Goal: Task Accomplishment & Management: Complete application form

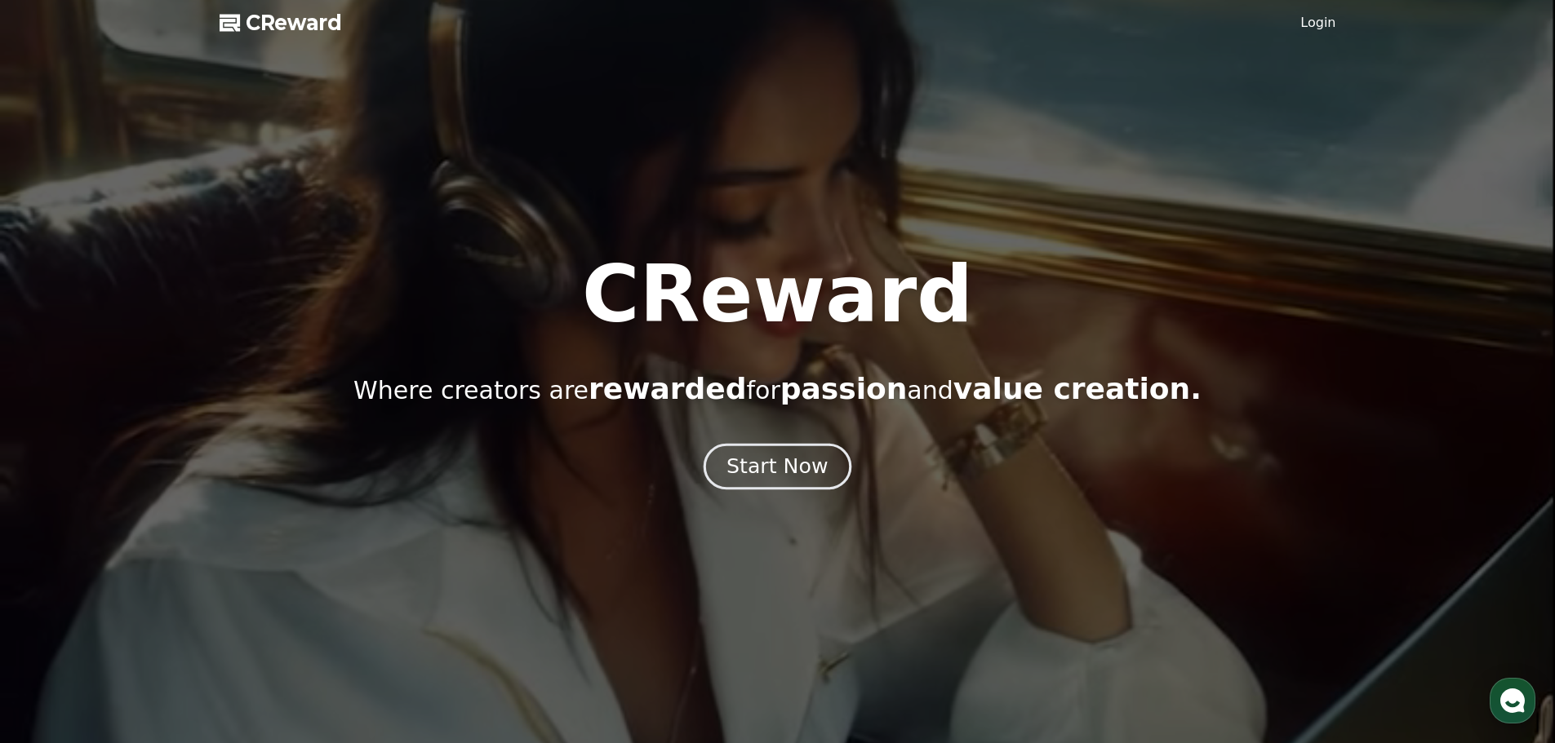
click at [809, 458] on div "Start Now" at bounding box center [776, 467] width 101 height 28
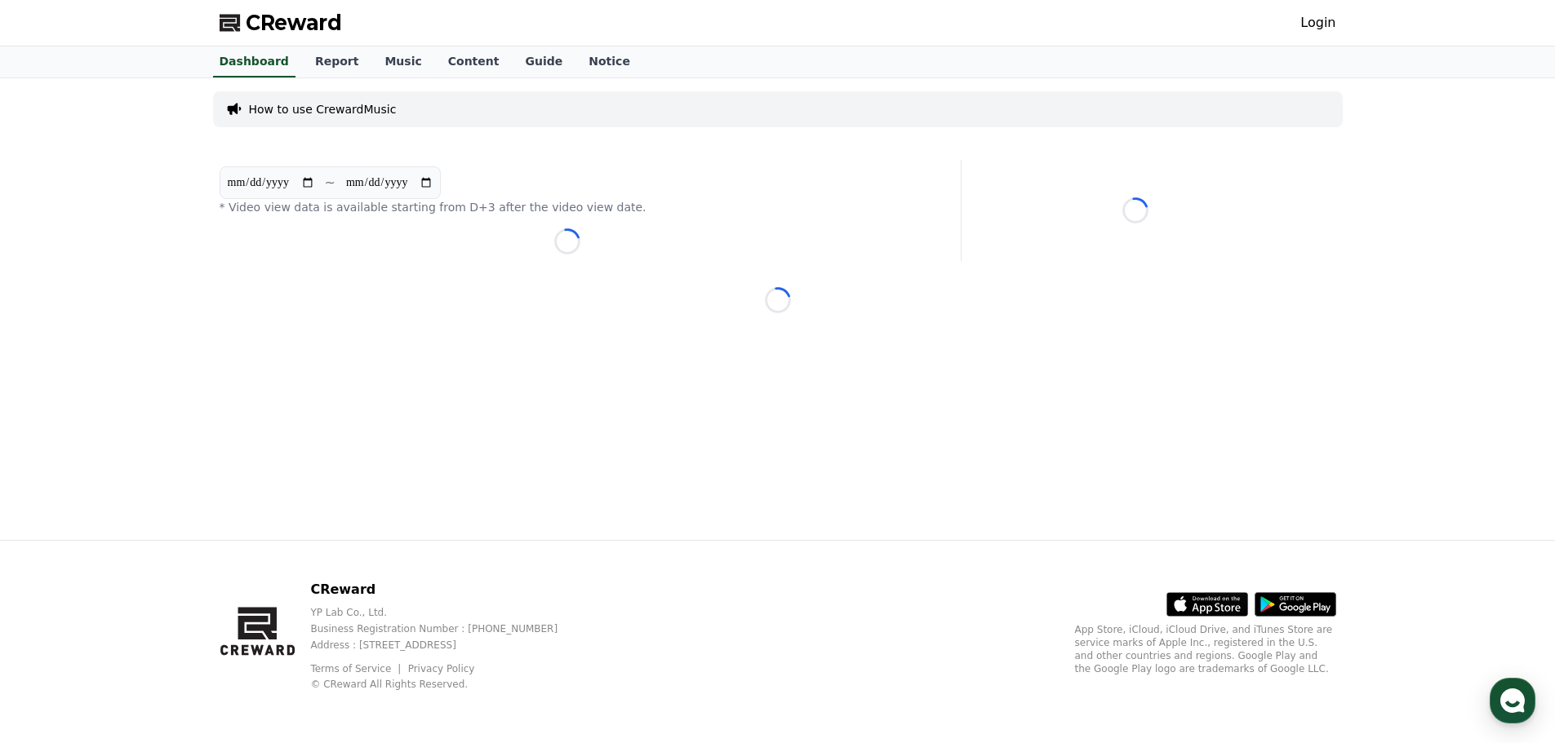
click at [286, 16] on span "CReward" at bounding box center [294, 23] width 96 height 26
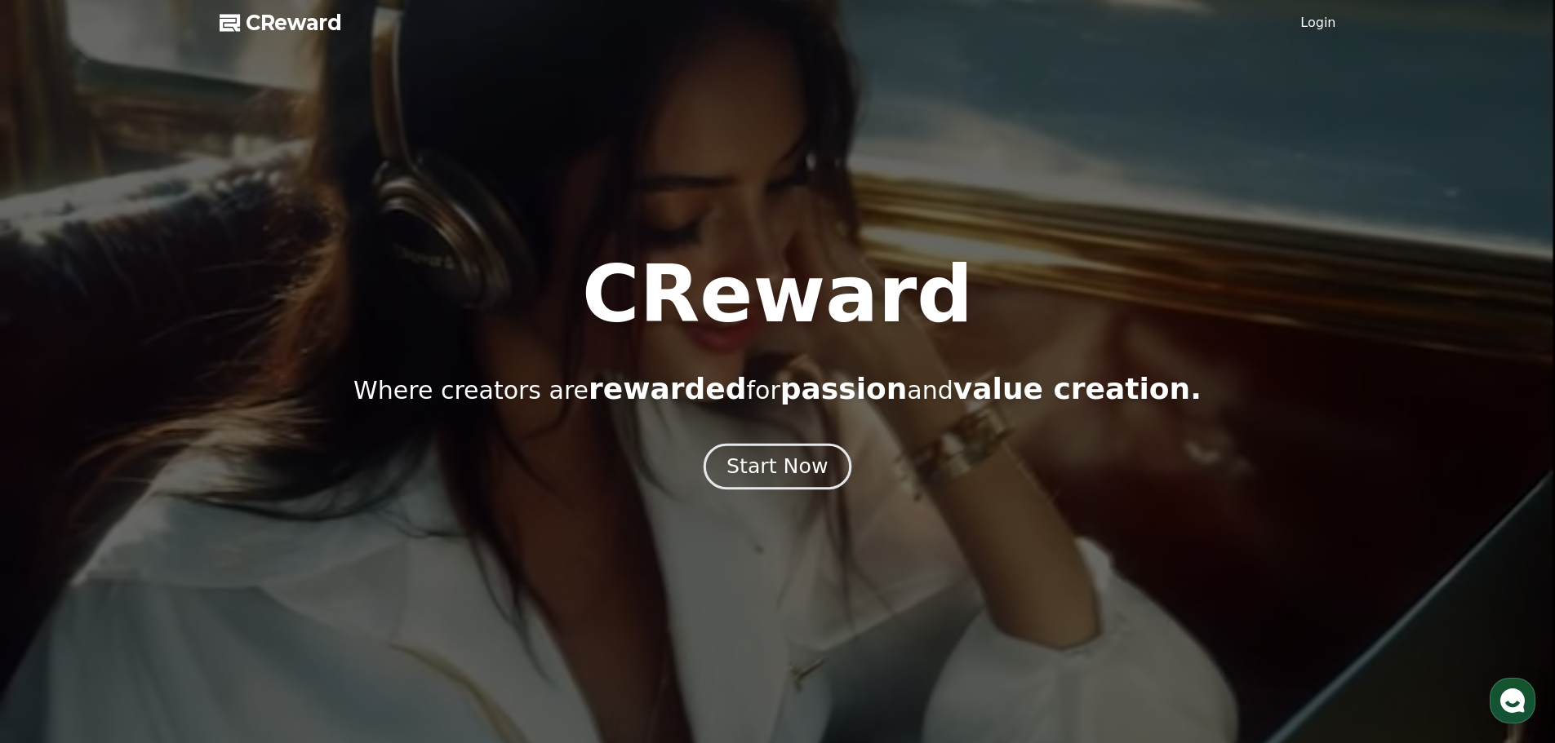
click at [802, 465] on div "Start Now" at bounding box center [776, 467] width 101 height 28
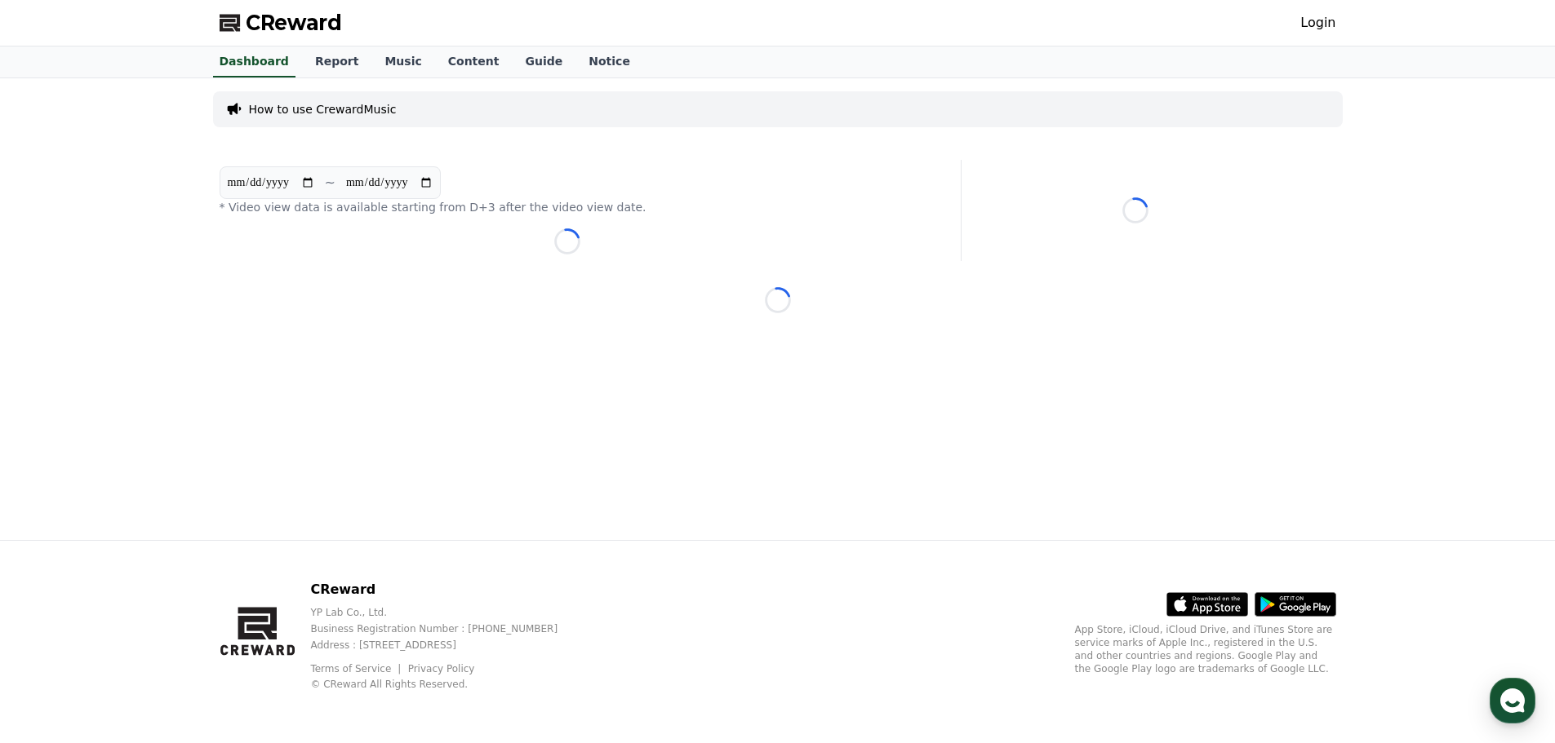
drag, startPoint x: 1324, startPoint y: 38, endPoint x: 1325, endPoint y: 29, distance: 8.3
click at [1325, 37] on div "CReward Login" at bounding box center [777, 23] width 1143 height 46
click at [1325, 29] on link "Login" at bounding box center [1317, 23] width 35 height 20
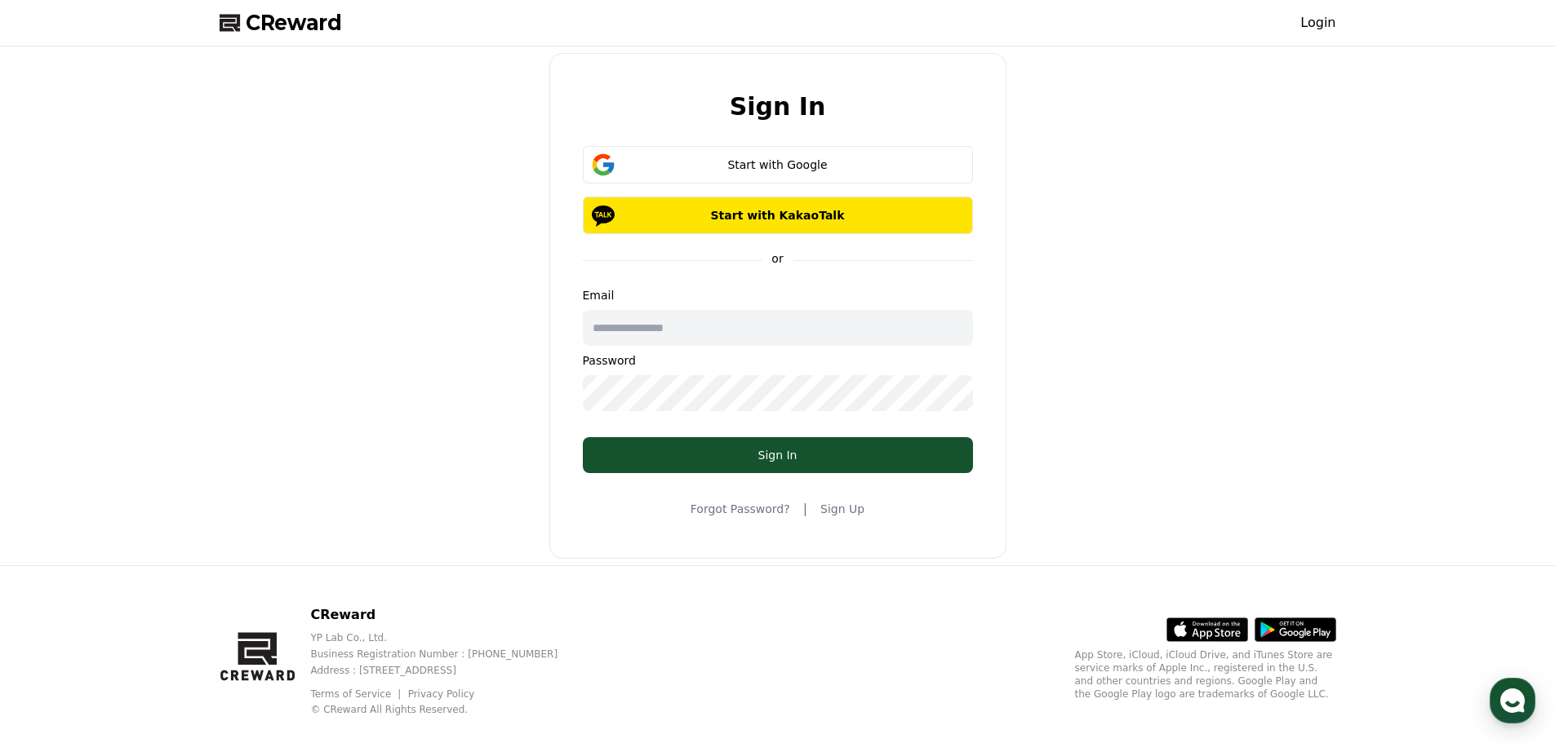
click at [830, 514] on link "Sign Up" at bounding box center [842, 509] width 44 height 16
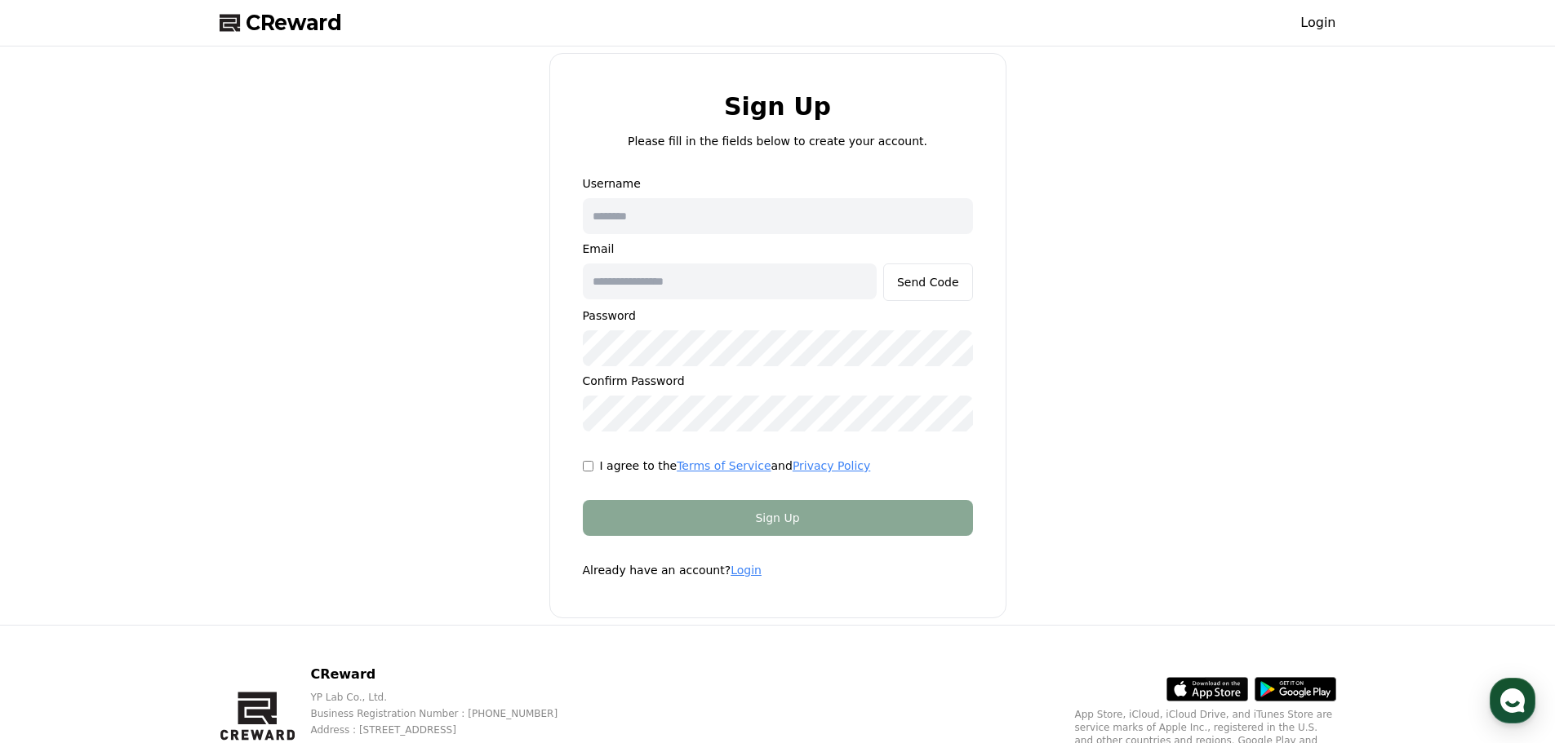
click at [690, 229] on input "text" at bounding box center [778, 216] width 390 height 36
type input "*"
type input "**********"
click at [915, 283] on div "Send Code" at bounding box center [928, 282] width 62 height 16
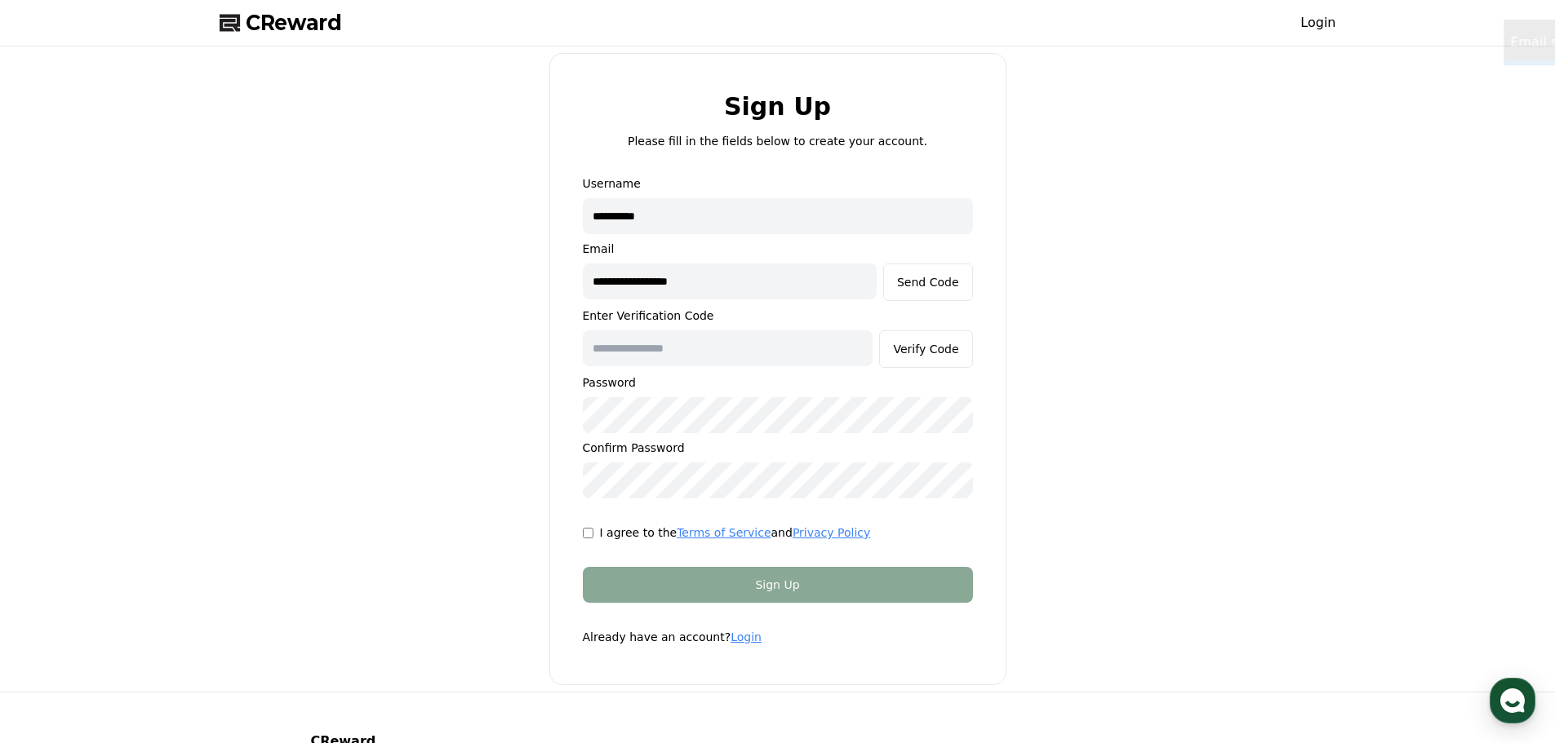
click at [872, 334] on input "text" at bounding box center [728, 349] width 291 height 36
paste input "******"
type input "******"
click at [632, 535] on p "I agree to the Terms of Service and Privacy Policy" at bounding box center [735, 533] width 271 height 16
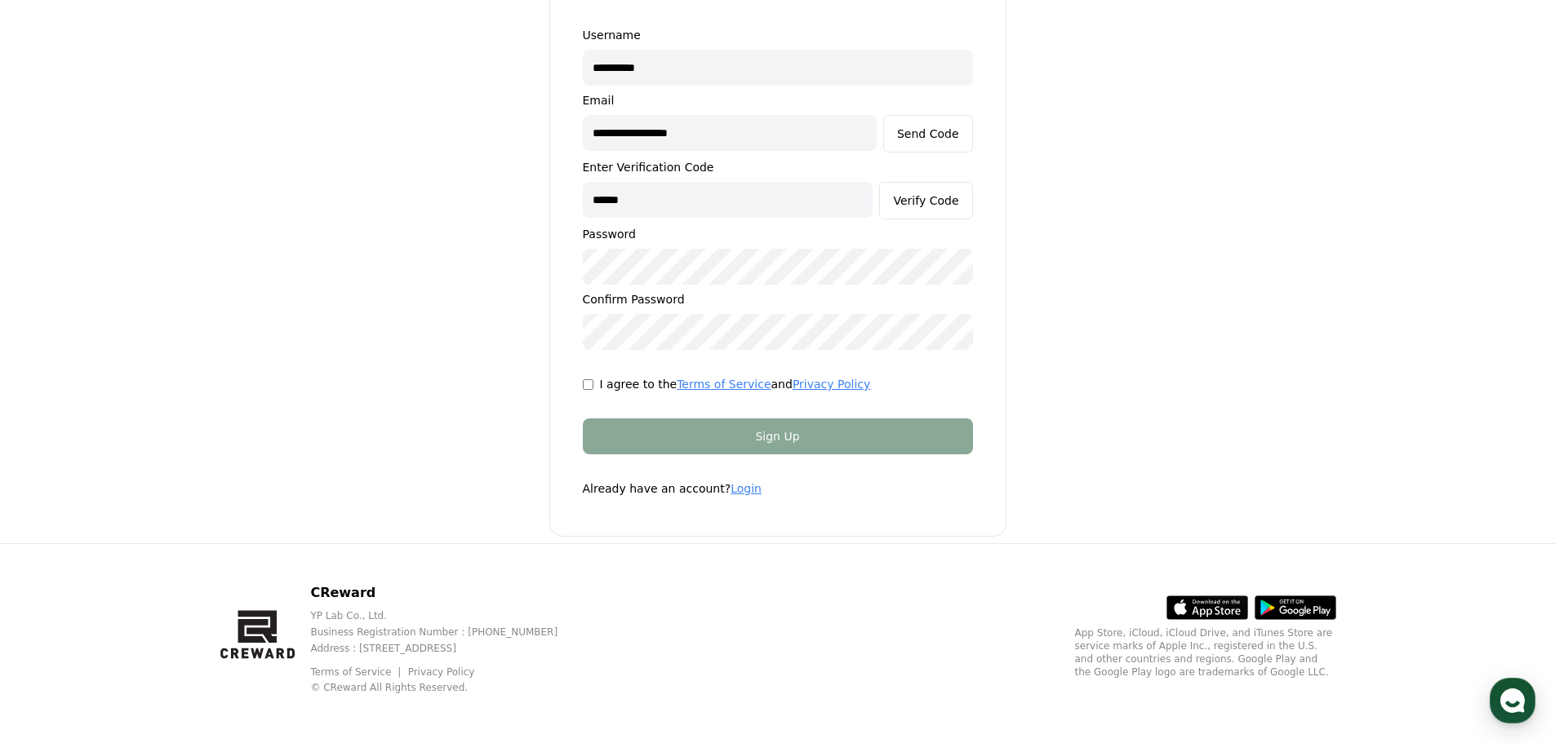
scroll to position [152, 0]
